Goal: Transaction & Acquisition: Book appointment/travel/reservation

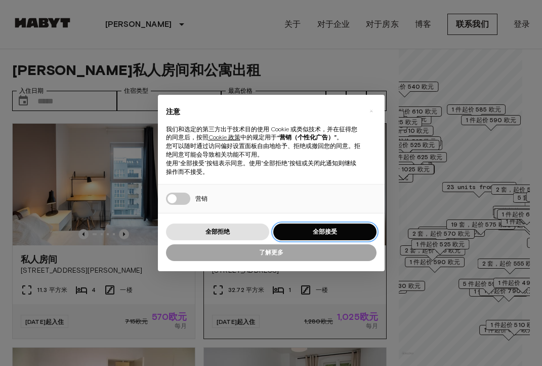
click at [326, 232] on font "全部接受" at bounding box center [325, 231] width 24 height 8
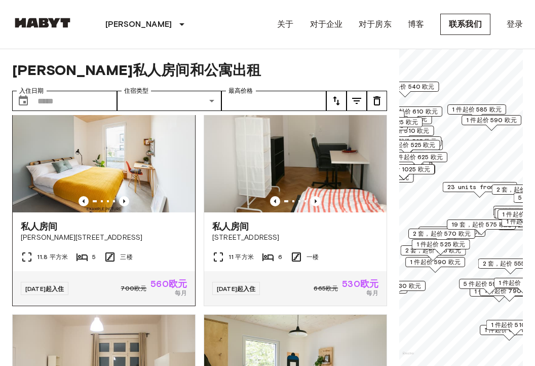
scroll to position [709, 0]
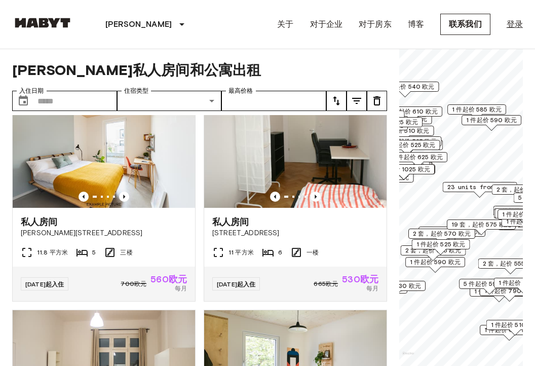
click at [514, 26] on font "登录" at bounding box center [514, 24] width 16 height 10
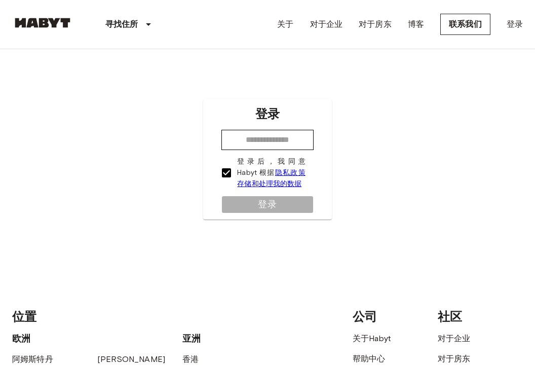
click at [44, 248] on div "登录 ​ 登录后，我同意 Habyt 根据 隐私政策存储和处理我的数据 登录" at bounding box center [267, 158] width 510 height 219
click at [259, 141] on input "email" at bounding box center [267, 140] width 92 height 20
paste input "**********"
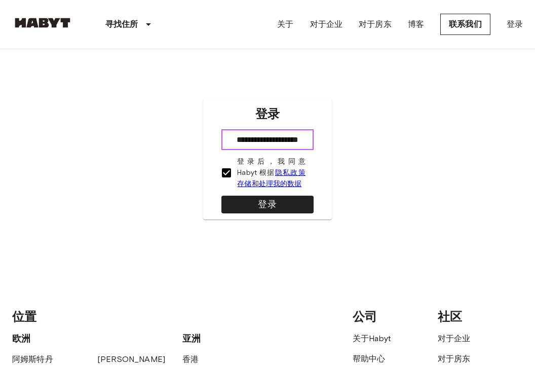
scroll to position [0, 5]
type input "**********"
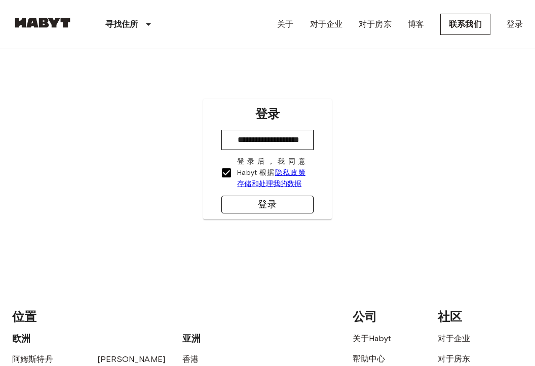
scroll to position [0, 0]
click at [267, 206] on font "登录" at bounding box center [267, 204] width 19 height 11
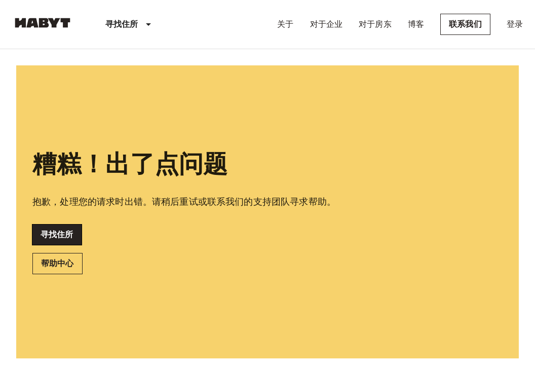
click at [64, 231] on font "寻找住所" at bounding box center [57, 234] width 33 height 10
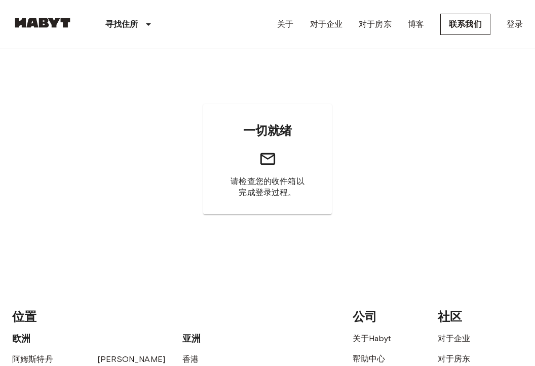
click at [238, 246] on div "一切就绪 请检查您的收件箱以完成登录过程。" at bounding box center [267, 158] width 510 height 219
click at [264, 195] on font "请检查您的收件箱以完成登录过程。" at bounding box center [266, 186] width 73 height 21
click at [89, 192] on div "一切就绪 请检查您的收件箱以完成登录过程。" at bounding box center [267, 158] width 510 height 219
click at [291, 26] on font "关于" at bounding box center [285, 24] width 16 height 10
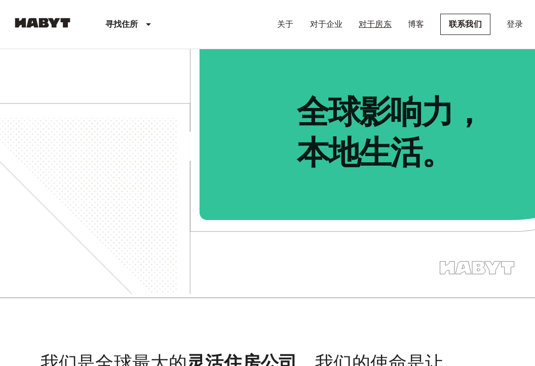
click at [369, 27] on font "对于房东" at bounding box center [375, 24] width 33 height 10
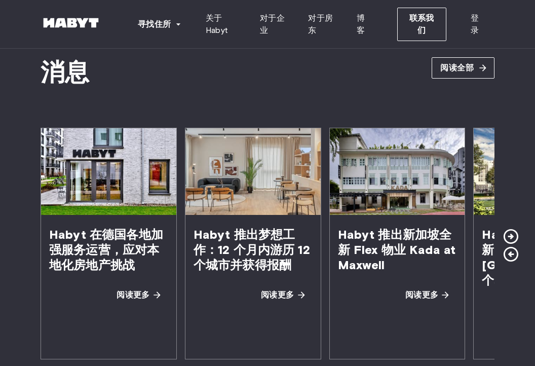
scroll to position [1924, 0]
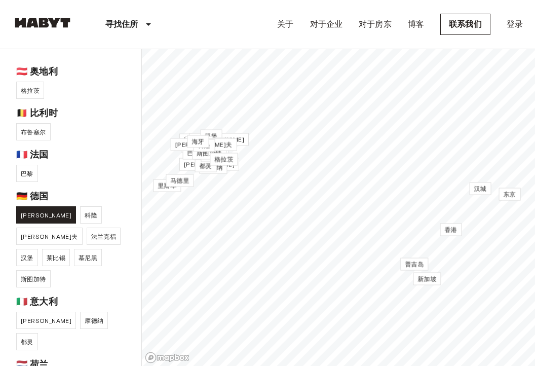
click at [22, 208] on link "[PERSON_NAME]" at bounding box center [46, 214] width 60 height 17
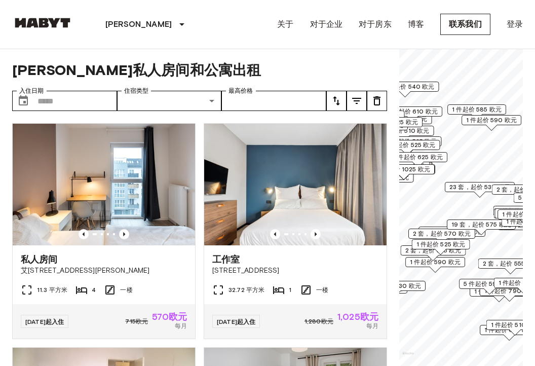
click at [466, 224] on font "19 套，起价 575 欧元" at bounding box center [481, 224] width 60 height 8
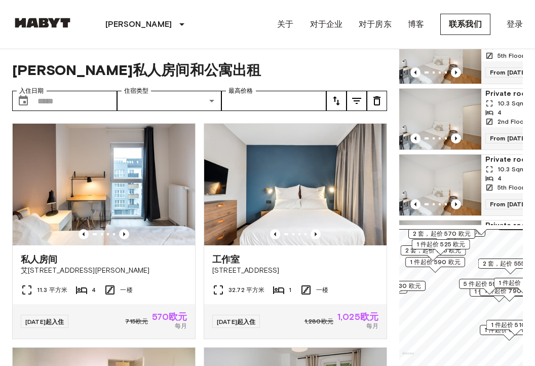
click at [447, 73] on div "地图标记" at bounding box center [435, 72] width 91 height 10
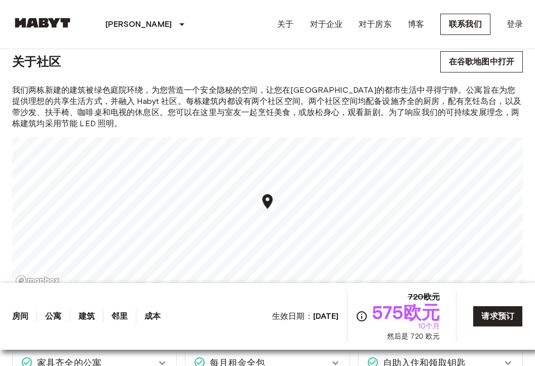
scroll to position [1063, 0]
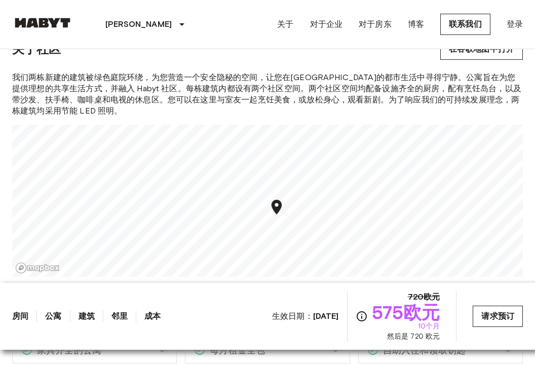
click at [497, 317] on font "请求预订" at bounding box center [497, 316] width 33 height 10
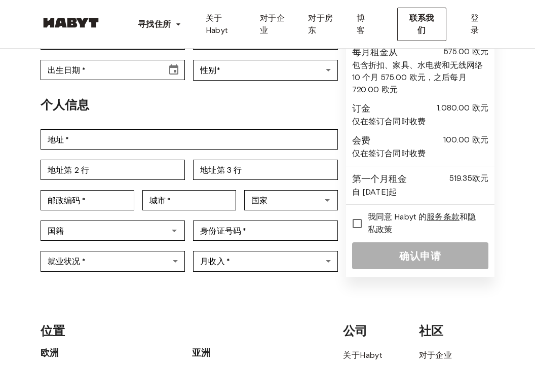
scroll to position [203, 0]
